Goal: Answer question/provide support: Share knowledge or assist other users

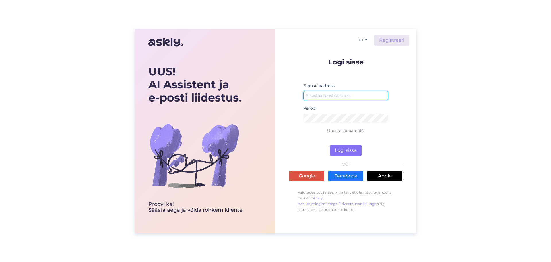
type input "[EMAIL_ADDRESS][DOMAIN_NAME]"
click at [349, 149] on button "Logi sisse" at bounding box center [346, 150] width 32 height 11
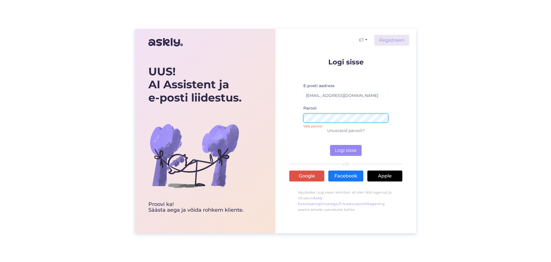
click at [330, 145] on button "Logi sisse" at bounding box center [346, 150] width 32 height 11
click at [310, 130] on p "Unustasid parooli?" at bounding box center [345, 130] width 113 height 7
click at [330, 145] on button "Logi sisse" at bounding box center [346, 150] width 32 height 11
click at [264, 116] on div "UUS! AI Assistent ja e-posti liidestus. Proovi ka! Säästa aega [PERSON_NAME] ro…" at bounding box center [275, 131] width 281 height 204
click at [330, 145] on button "Logi sisse" at bounding box center [346, 150] width 32 height 11
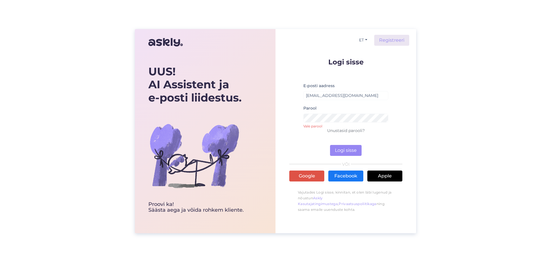
click at [279, 134] on div "ET Registreeri Logi sisse E-posti aadress monnakas@monnakas.ee Parool Vale paro…" at bounding box center [346, 131] width 141 height 204
type input "[EMAIL_ADDRESS][DOMAIN_NAME]"
click at [330, 145] on button "Logi sisse" at bounding box center [346, 150] width 32 height 11
click at [272, 134] on div "UUS! AI Assistent ja e-posti liidestus. Proovi ka! Säästa aega [PERSON_NAME] ro…" at bounding box center [275, 131] width 281 height 204
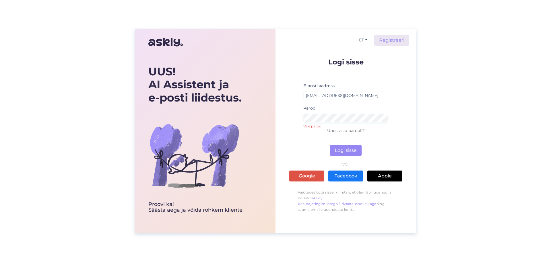
click at [419, 117] on div "UUS! AI Assistent ja e-posti liidestus. Proovi ka! Säästa aega [PERSON_NAME] ro…" at bounding box center [275, 131] width 551 height 262
click at [355, 148] on button "Logi sisse" at bounding box center [346, 150] width 32 height 11
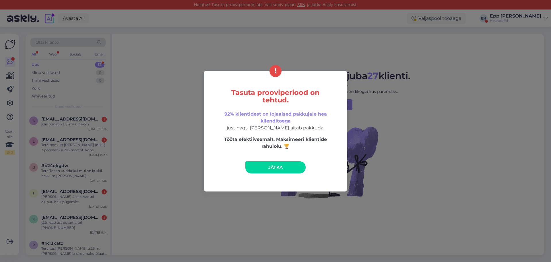
click at [273, 163] on link "Jätka" at bounding box center [275, 167] width 60 height 12
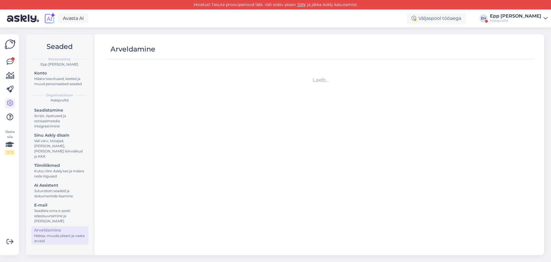
click at [516, 20] on div "Hekiprofid" at bounding box center [515, 20] width 51 height 5
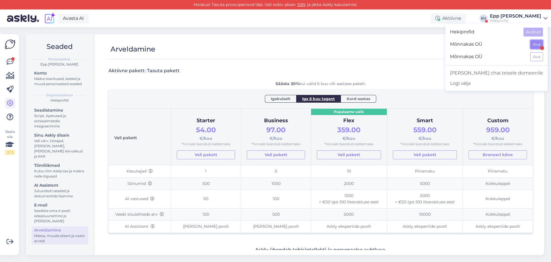
click at [537, 45] on button "Ava" at bounding box center [537, 44] width 13 height 9
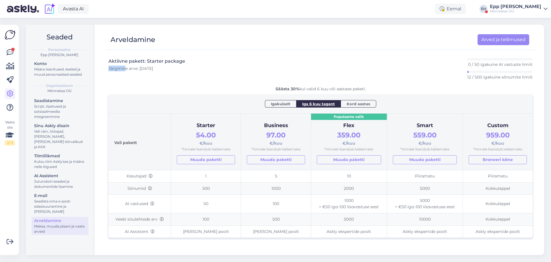
drag, startPoint x: 179, startPoint y: 74, endPoint x: 160, endPoint y: 65, distance: 20.7
click at [128, 67] on div "Aktiivne pakett: Starter package Järgmine arve: [DATE]" at bounding box center [147, 69] width 77 height 22
click at [167, 65] on div "Aktiivne pakett: Starter package Järgmine arve: [DATE]" at bounding box center [147, 69] width 77 height 22
drag, startPoint x: 164, startPoint y: 69, endPoint x: 110, endPoint y: 41, distance: 61.0
click at [110, 41] on div "Arveldamine Arved ja tellimused Aktiivne pakett: Starter package Järgmine arve:…" at bounding box center [320, 140] width 447 height 230
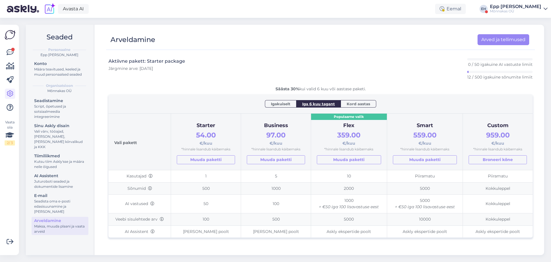
click at [110, 41] on div "Arveldamine Arved ja tellimused" at bounding box center [317, 39] width 423 height 11
drag, startPoint x: 110, startPoint y: 41, endPoint x: 179, endPoint y: 71, distance: 75.2
click at [179, 71] on div "Arveldamine Arved ja tellimused Aktiivne pakett: Starter package Järgmine arve:…" at bounding box center [320, 140] width 447 height 230
click at [179, 71] on div "Aktiivne pakett: Starter package Järgmine arve: [DATE]" at bounding box center [147, 69] width 77 height 22
drag, startPoint x: 162, startPoint y: 70, endPoint x: 109, endPoint y: 37, distance: 62.8
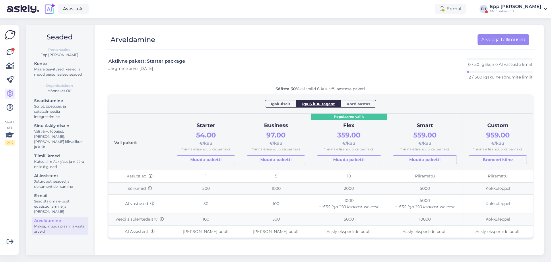
click at [109, 37] on div "Arveldamine Arved ja tellimused Aktiivne pakett: Starter package Järgmine arve:…" at bounding box center [320, 140] width 447 height 230
click at [109, 37] on div "Arveldamine Arved ja tellimused" at bounding box center [317, 39] width 423 height 11
click at [6, 52] on link at bounding box center [10, 52] width 10 height 10
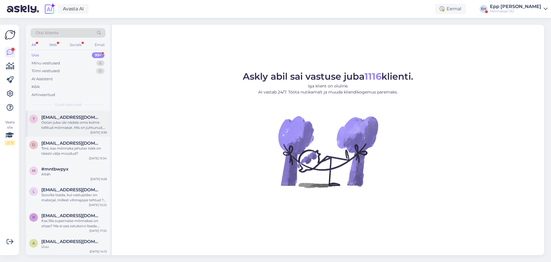
click at [67, 128] on div "Ootan juba üle nädala oma kolme tellitud mõnnakat. Mis on juhtunud, et nad pole…" at bounding box center [73, 125] width 65 height 10
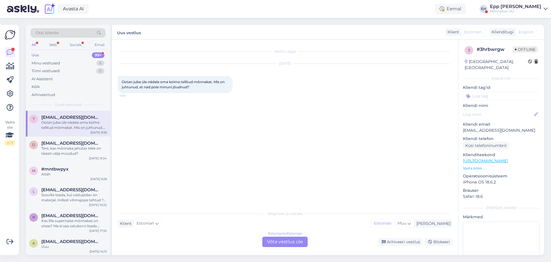
click at [66, 131] on div "T [EMAIL_ADDRESS][DOMAIN_NAME] Ootan juba üle nädala oma kolme tellitud mõnnaka…" at bounding box center [68, 124] width 84 height 26
click at [69, 65] on div "Minu vestlused 6" at bounding box center [67, 63] width 75 height 8
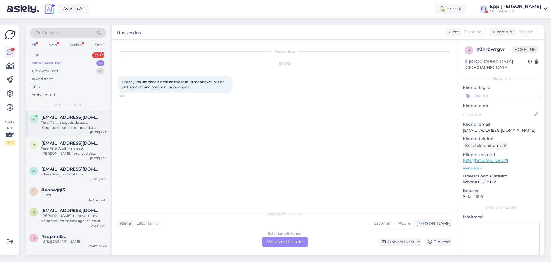
click at [77, 126] on div "Tere, Tänan tagasiside eest. Kingituseks sobib mõnnapüür Tervitades, [GEOGRAPHI…" at bounding box center [73, 125] width 65 height 10
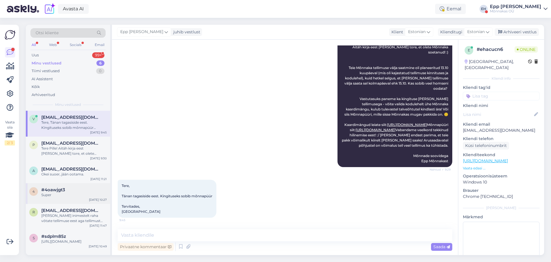
scroll to position [1, 0]
click at [77, 211] on span "[EMAIL_ADDRESS][DOMAIN_NAME]" at bounding box center [71, 210] width 60 height 5
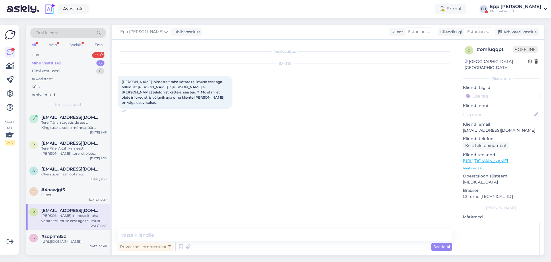
scroll to position [0, 0]
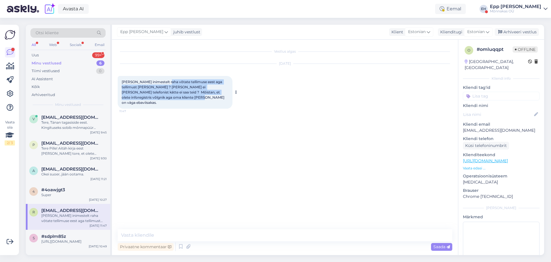
drag, startPoint x: 187, startPoint y: 98, endPoint x: 166, endPoint y: 82, distance: 27.1
click at [166, 82] on div "[PERSON_NAME] inimestelt raha võtate tellimuse eest aga tellimust [PERSON_NAME]…" at bounding box center [175, 92] width 115 height 33
click at [166, 82] on span "[PERSON_NAME] inimestelt raha võtate tellimuse eest aga tellimust [PERSON_NAME]…" at bounding box center [174, 92] width 104 height 25
drag, startPoint x: 166, startPoint y: 82, endPoint x: 170, endPoint y: 95, distance: 14.5
click at [170, 95] on div "[PERSON_NAME] inimestelt raha võtate tellimuse eest aga tellimust [PERSON_NAME]…" at bounding box center [175, 92] width 115 height 33
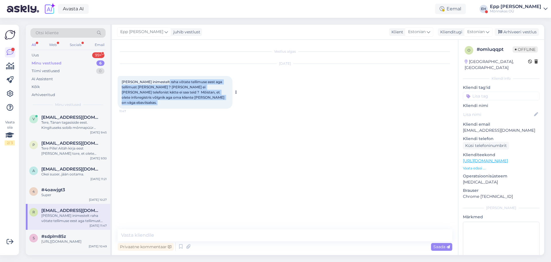
click at [170, 95] on div "[PERSON_NAME] inimestelt raha võtate tellimuse eest aga tellimust [PERSON_NAME]…" at bounding box center [175, 92] width 115 height 33
drag, startPoint x: 170, startPoint y: 95, endPoint x: 170, endPoint y: 82, distance: 13.5
click at [170, 82] on div "[PERSON_NAME] inimestelt raha võtate tellimuse eest aga tellimust [PERSON_NAME]…" at bounding box center [175, 92] width 115 height 33
click at [170, 82] on span "[PERSON_NAME] inimestelt raha võtate tellimuse eest aga tellimust [PERSON_NAME]…" at bounding box center [174, 92] width 104 height 25
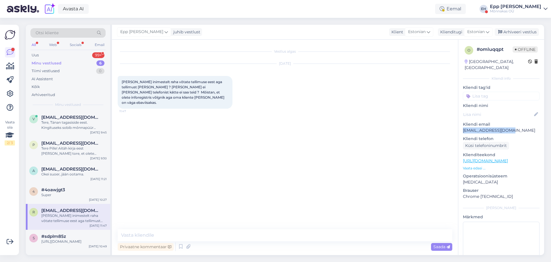
drag, startPoint x: 511, startPoint y: 124, endPoint x: 463, endPoint y: 125, distance: 47.4
click at [463, 127] on p "[EMAIL_ADDRESS][DOMAIN_NAME]" at bounding box center [501, 130] width 77 height 6
copy p "[EMAIL_ADDRESS][DOMAIN_NAME]"
